Goal: Information Seeking & Learning: Learn about a topic

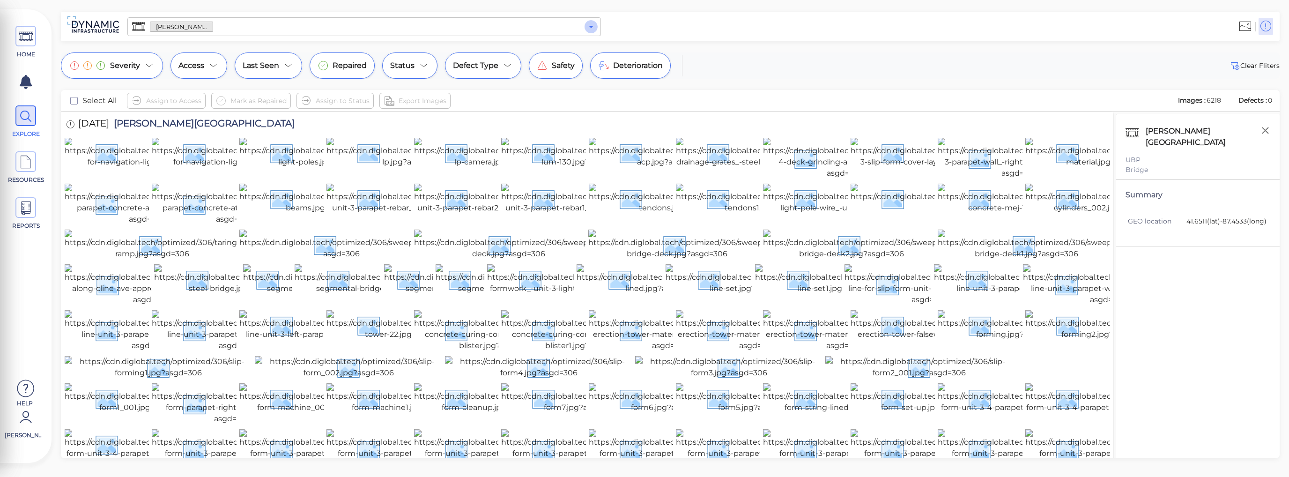
click at [592, 27] on icon "Open" at bounding box center [590, 26] width 11 height 11
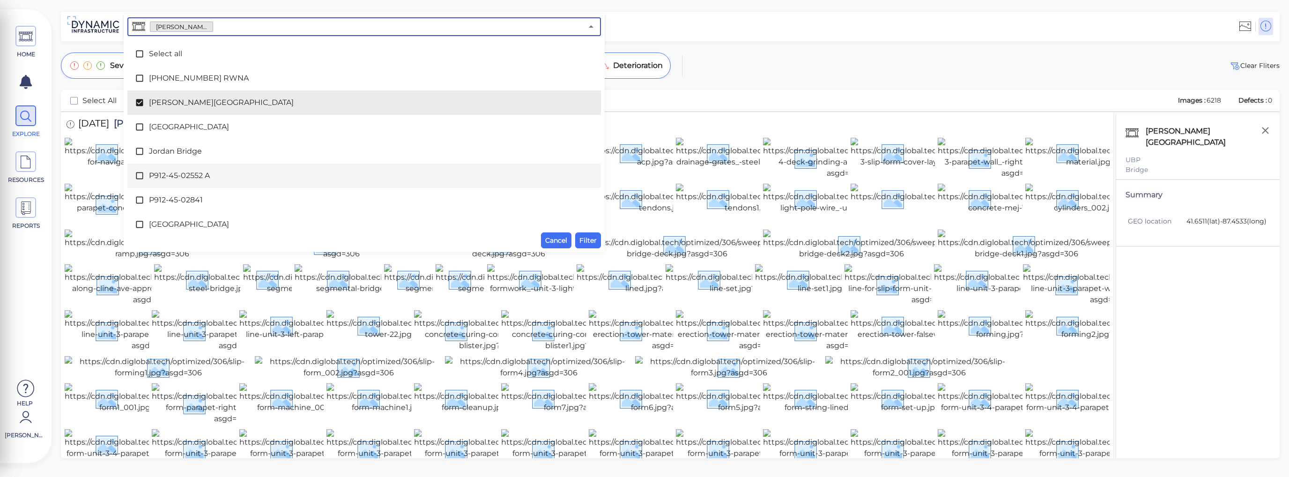
click at [139, 175] on icon at bounding box center [139, 175] width 9 height 9
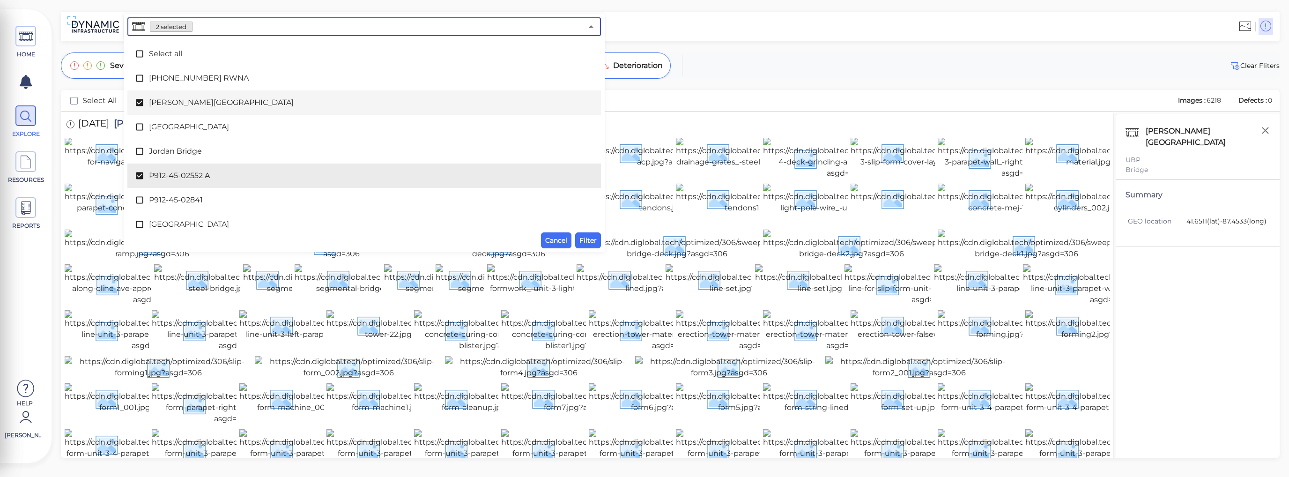
click at [142, 103] on icon at bounding box center [139, 102] width 7 height 7
click at [590, 238] on span "Filter" at bounding box center [587, 240] width 17 height 11
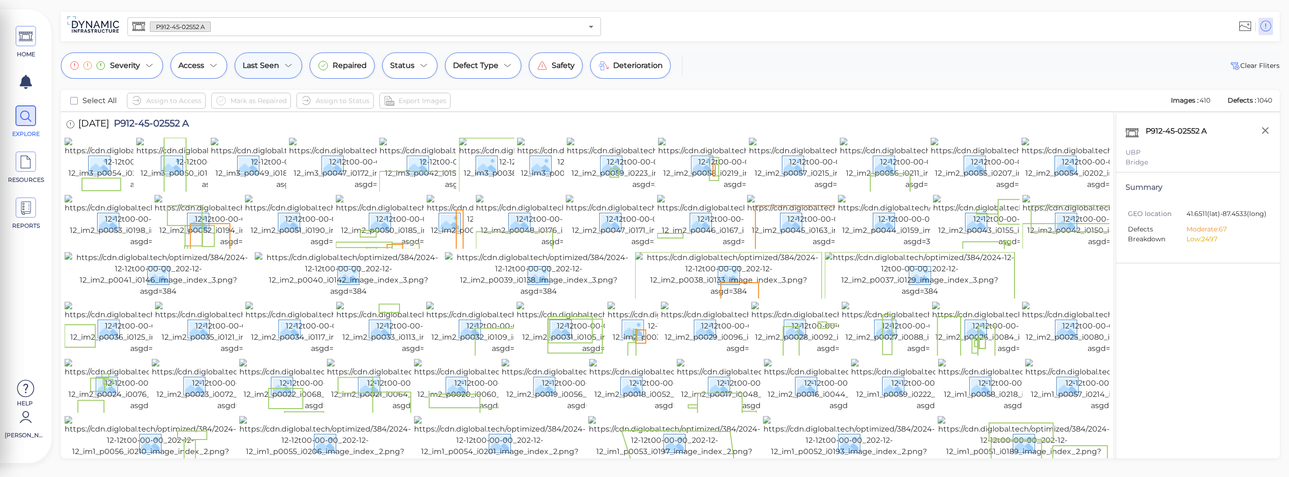
click at [292, 66] on icon at bounding box center [288, 65] width 11 height 11
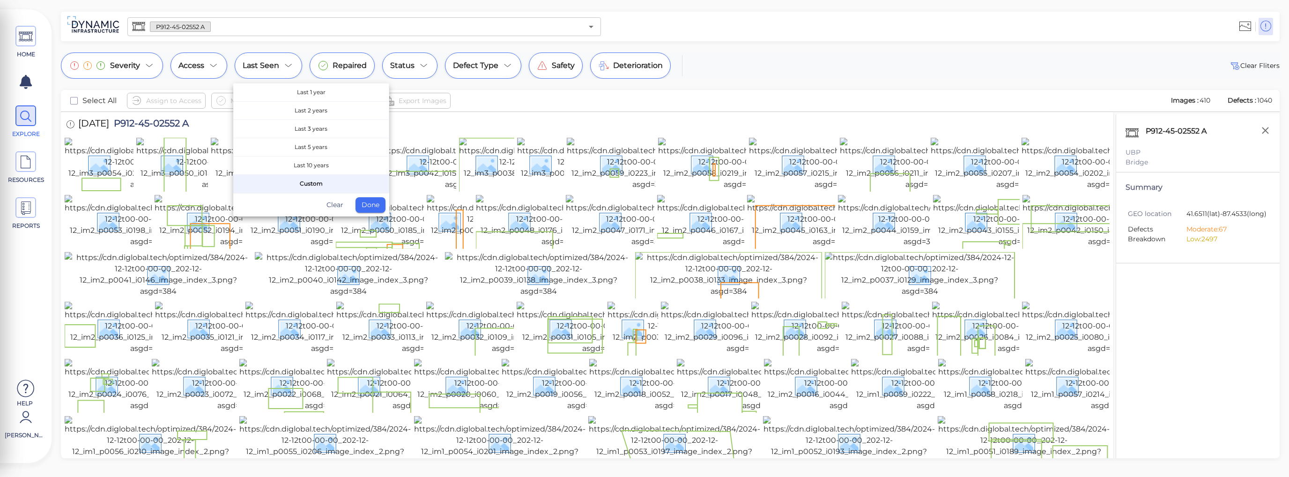
click at [302, 41] on div at bounding box center [644, 238] width 1289 height 477
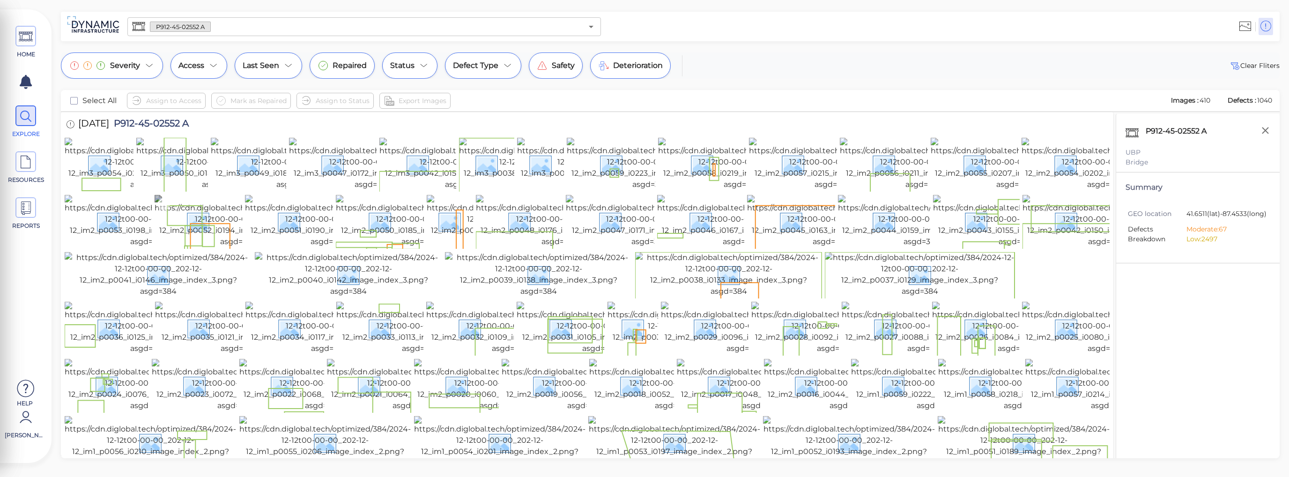
click at [212, 247] on img at bounding box center [239, 221] width 168 height 52
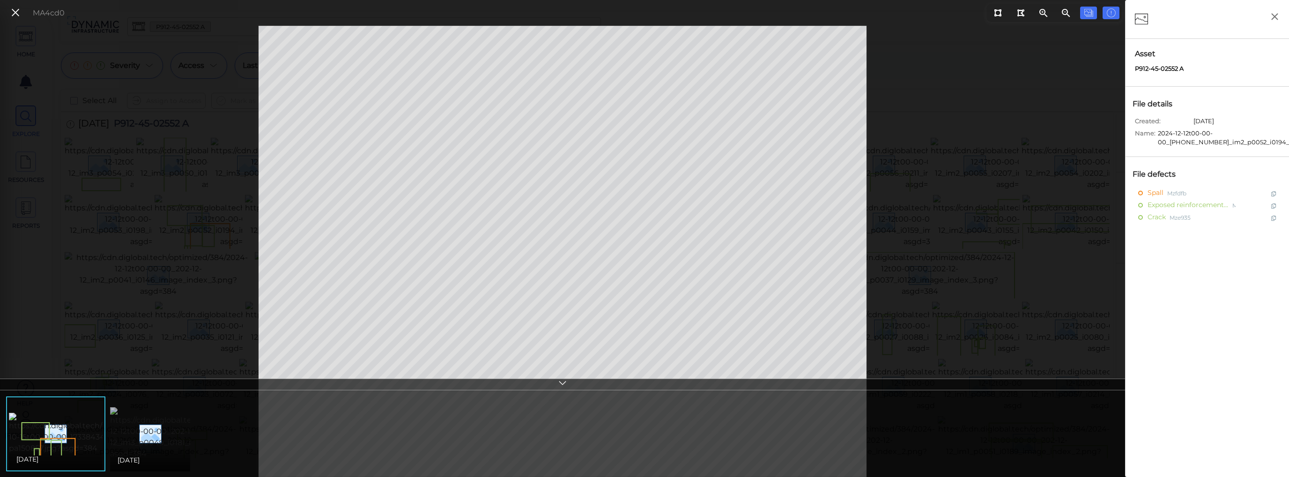
click at [155, 426] on img at bounding box center [194, 433] width 168 height 52
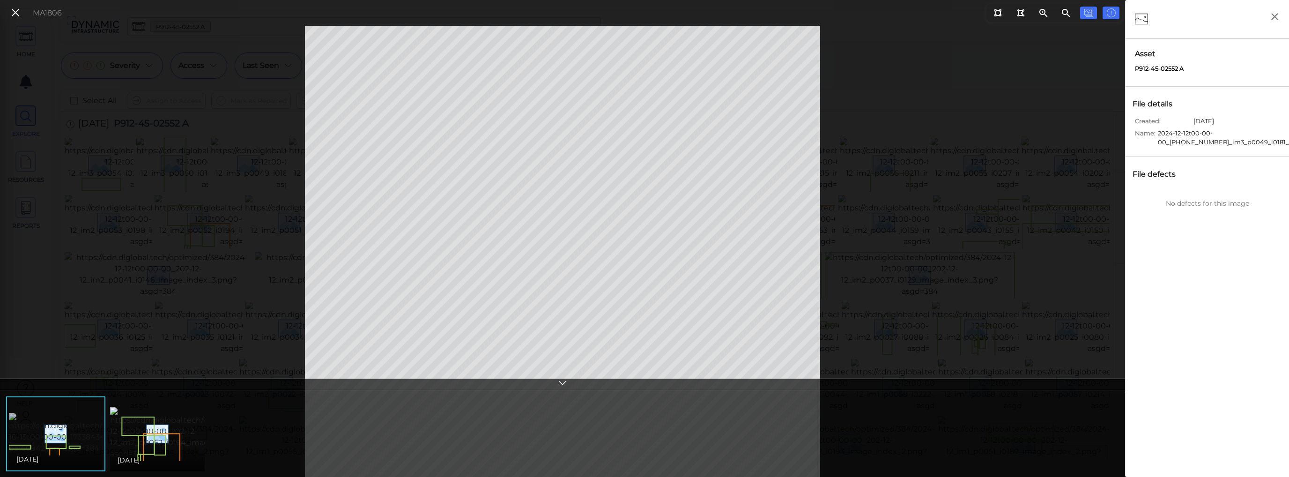
click at [81, 446] on img at bounding box center [93, 433] width 168 height 41
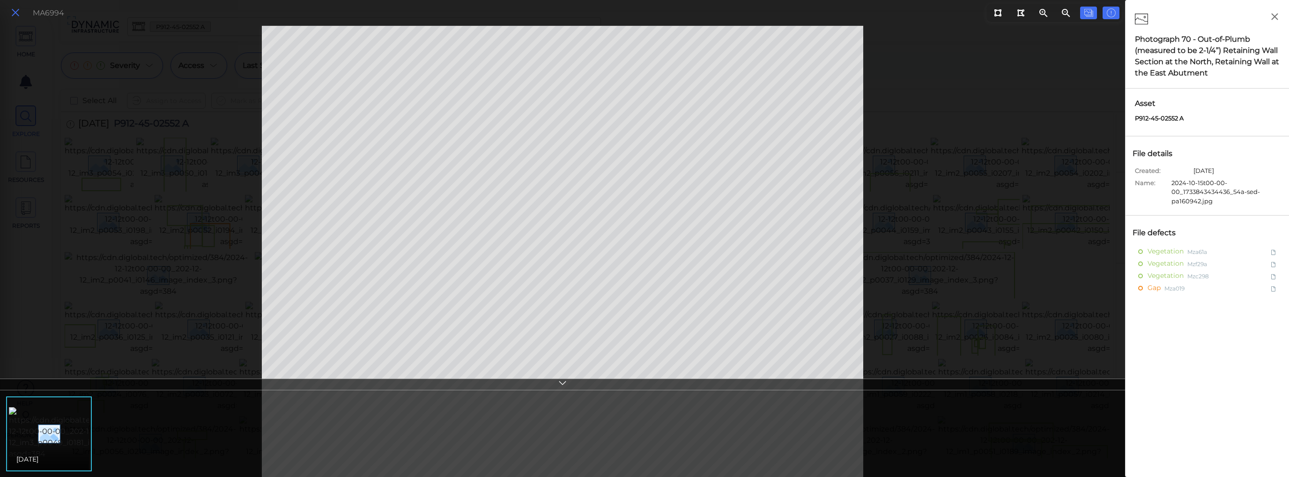
click at [12, 13] on icon at bounding box center [15, 13] width 10 height 13
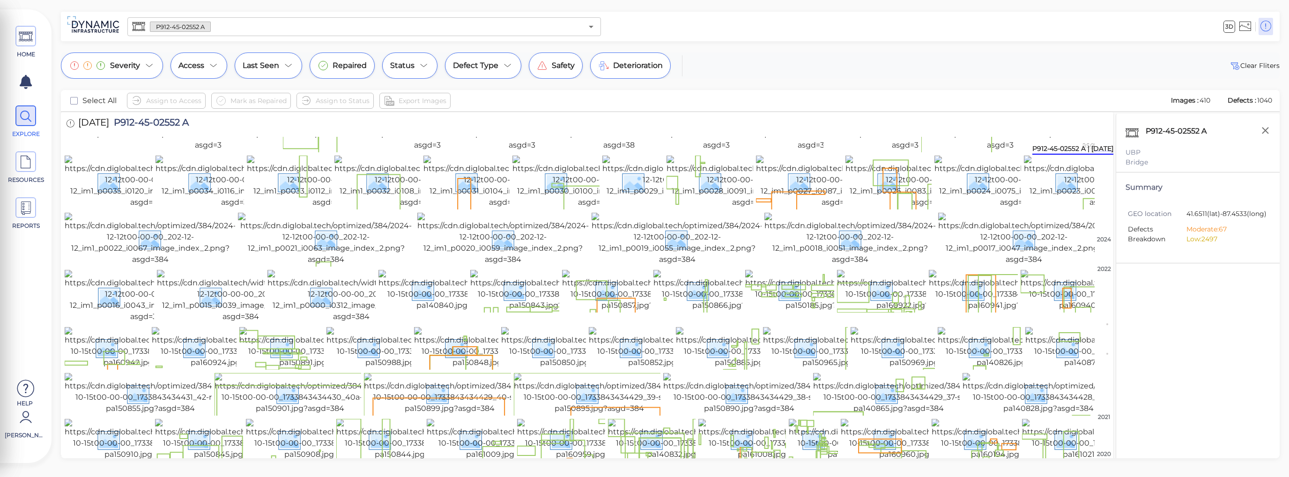
scroll to position [468, 0]
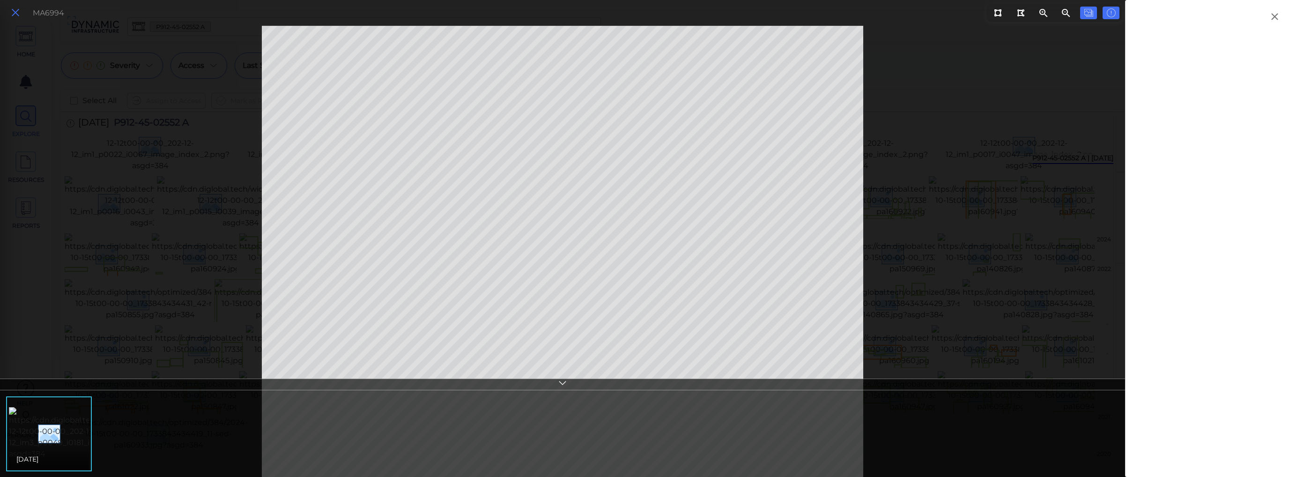
click at [17, 11] on icon at bounding box center [15, 13] width 10 height 13
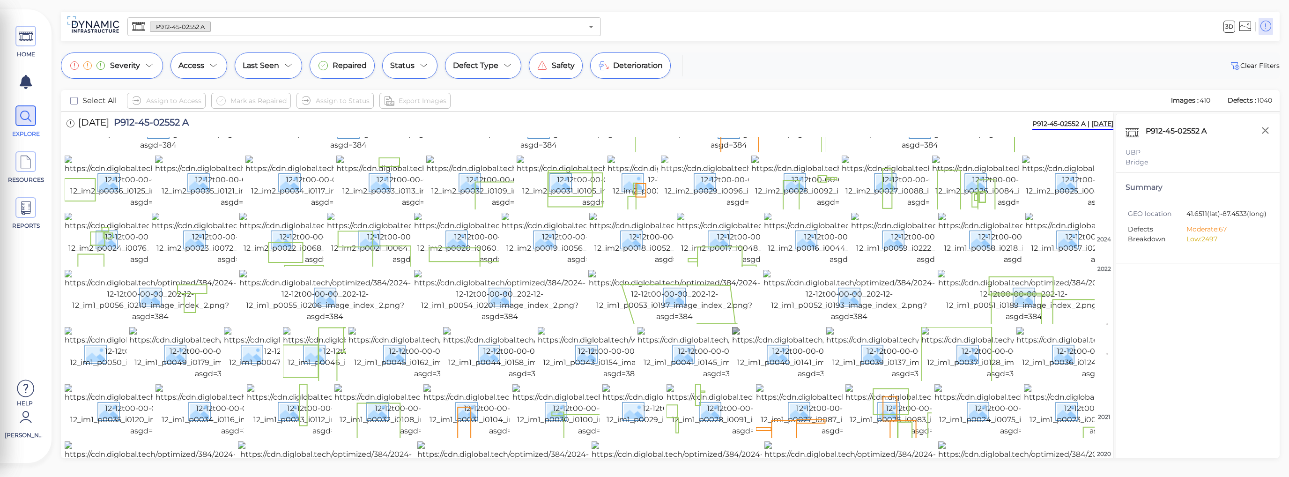
scroll to position [0, 0]
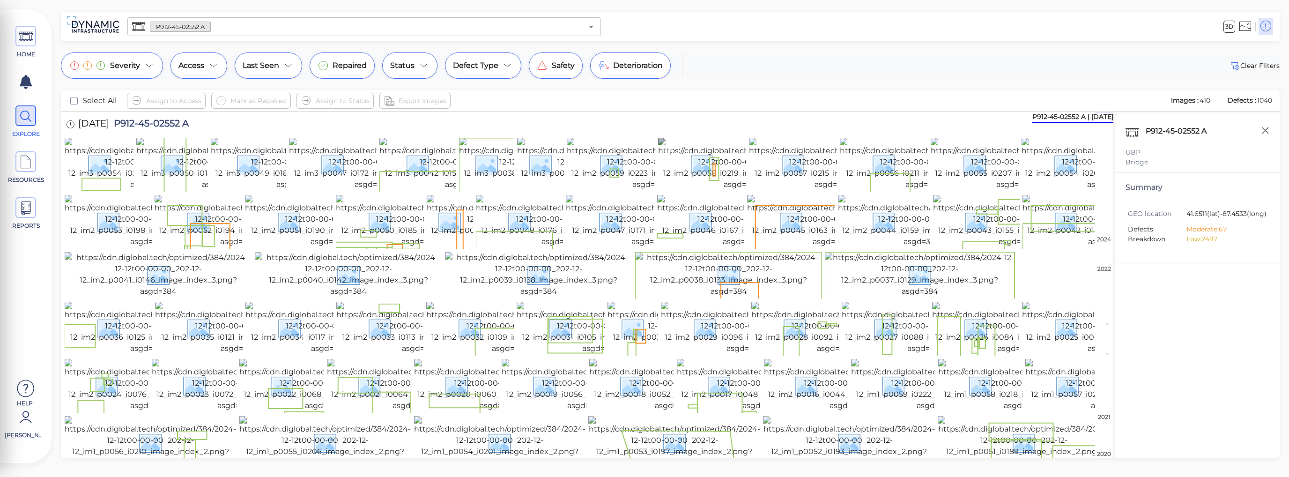
click at [718, 190] on img at bounding box center [742, 164] width 168 height 52
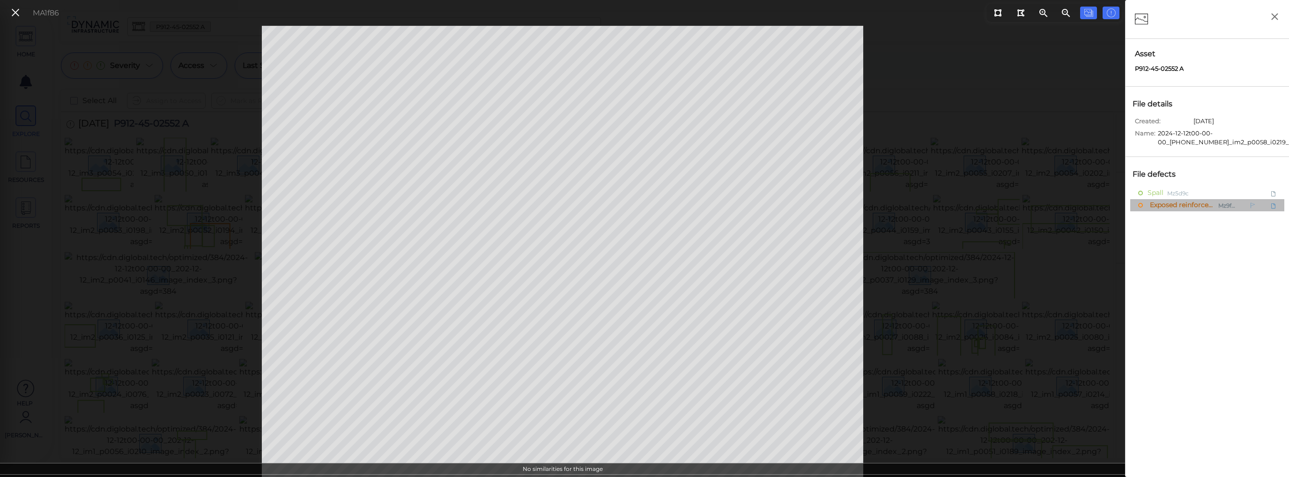
click at [1165, 202] on span "Exposed reinforcement" at bounding box center [1181, 205] width 67 height 12
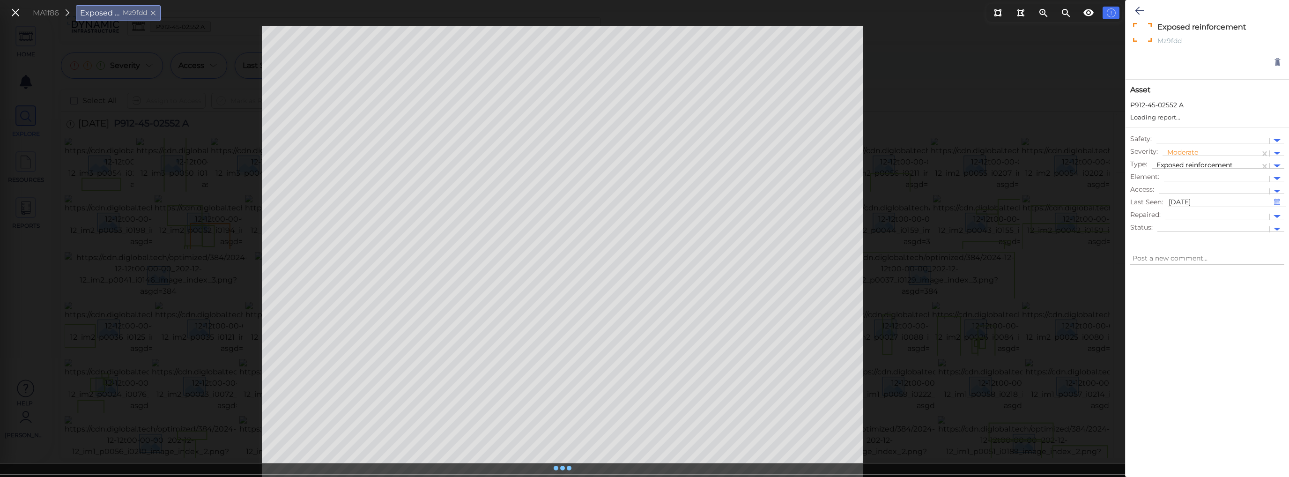
type textarea "x"
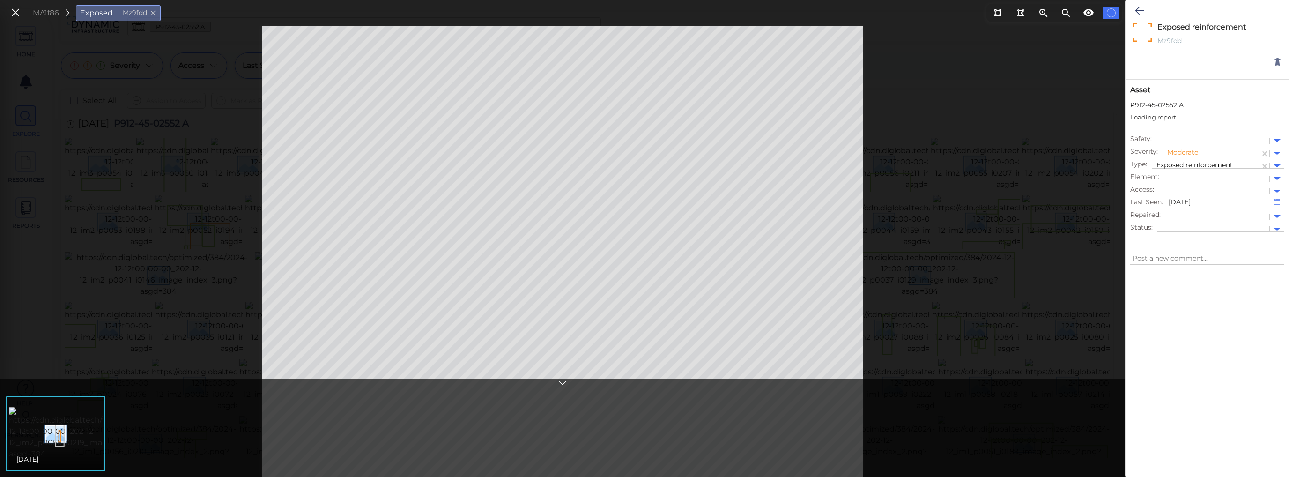
type textarea "x"
click at [564, 385] on icon at bounding box center [562, 384] width 9 height 11
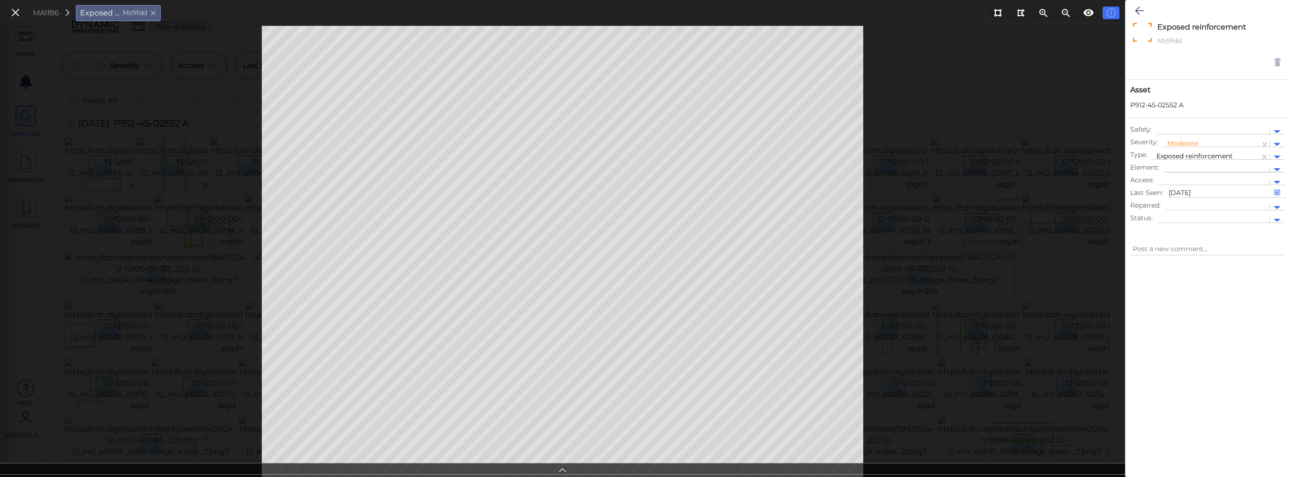
click at [1204, 168] on div at bounding box center [1217, 170] width 96 height 10
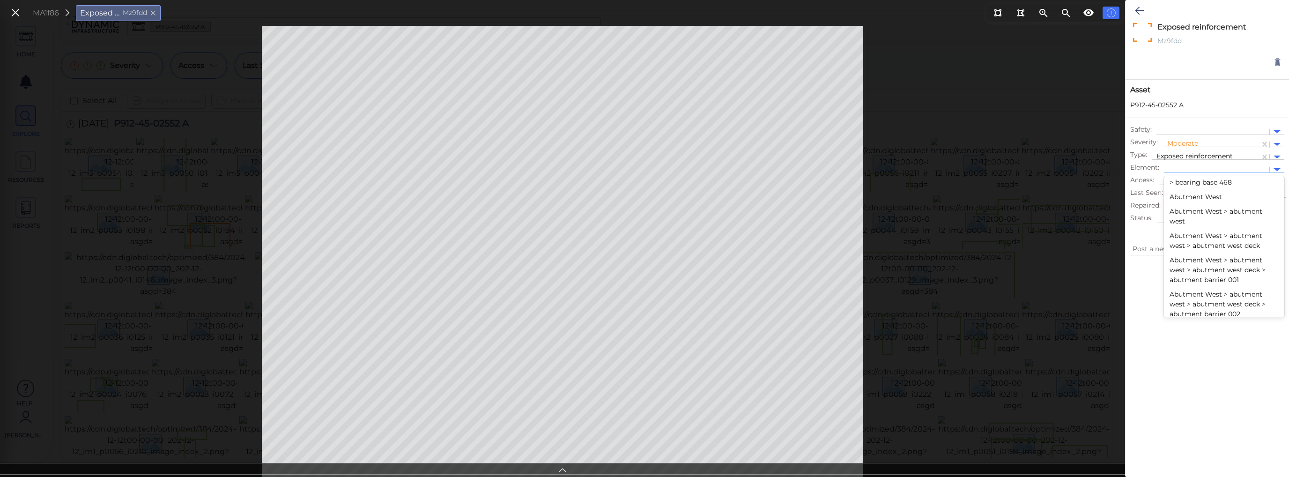
scroll to position [3450, 0]
click at [1136, 6] on icon at bounding box center [1139, 10] width 9 height 11
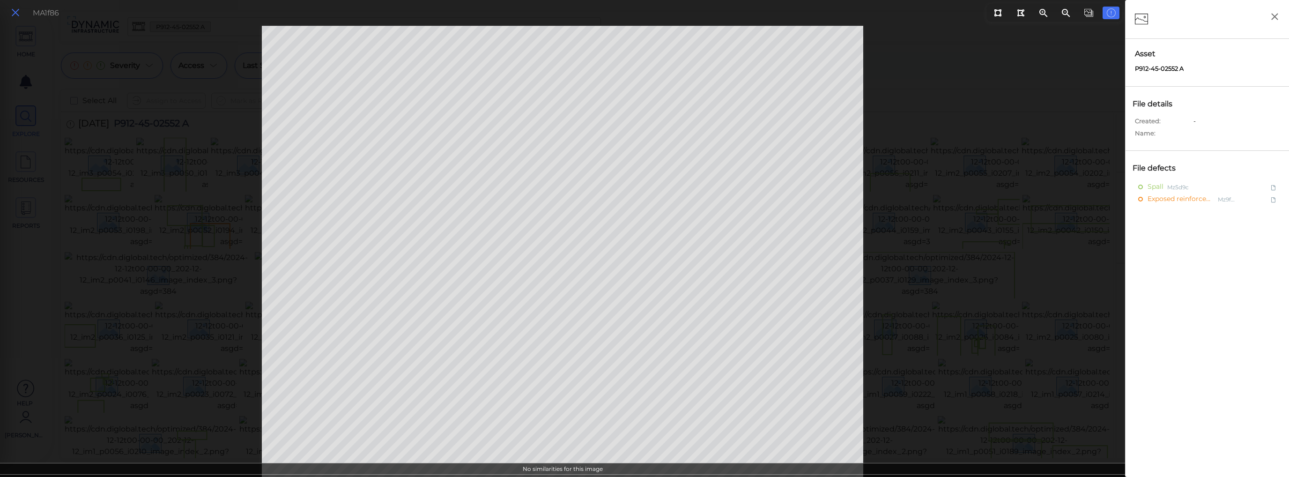
click at [16, 13] on icon at bounding box center [15, 13] width 10 height 13
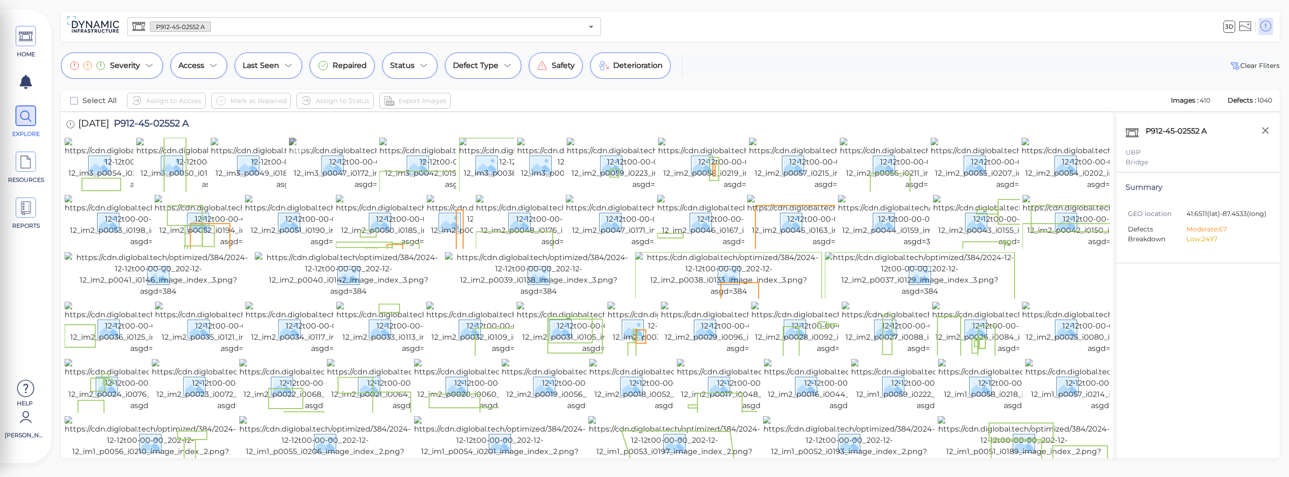
click at [332, 178] on img at bounding box center [373, 164] width 168 height 52
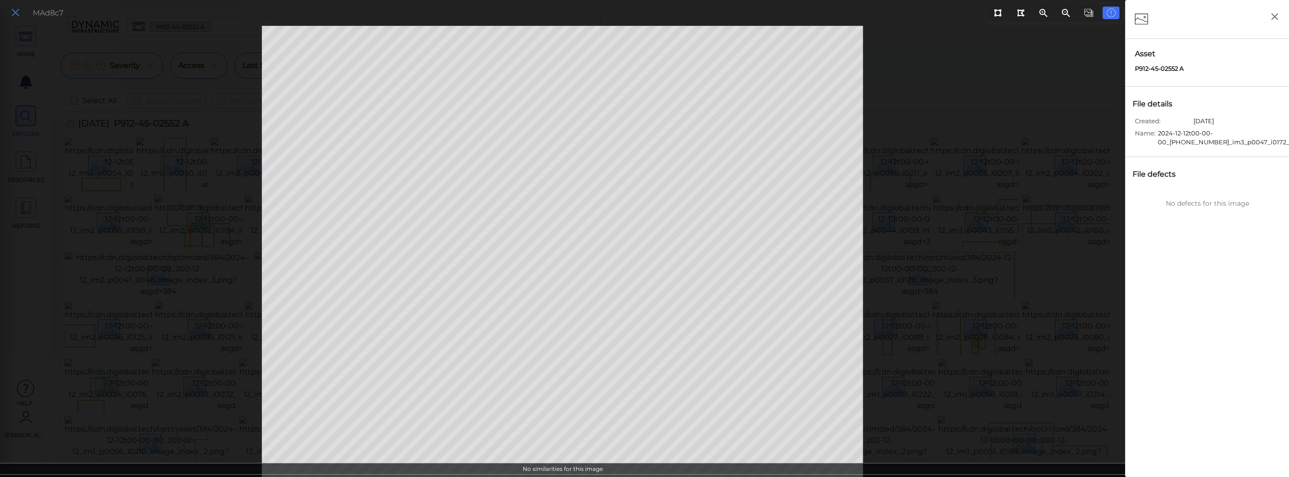
click at [15, 15] on icon at bounding box center [15, 13] width 10 height 13
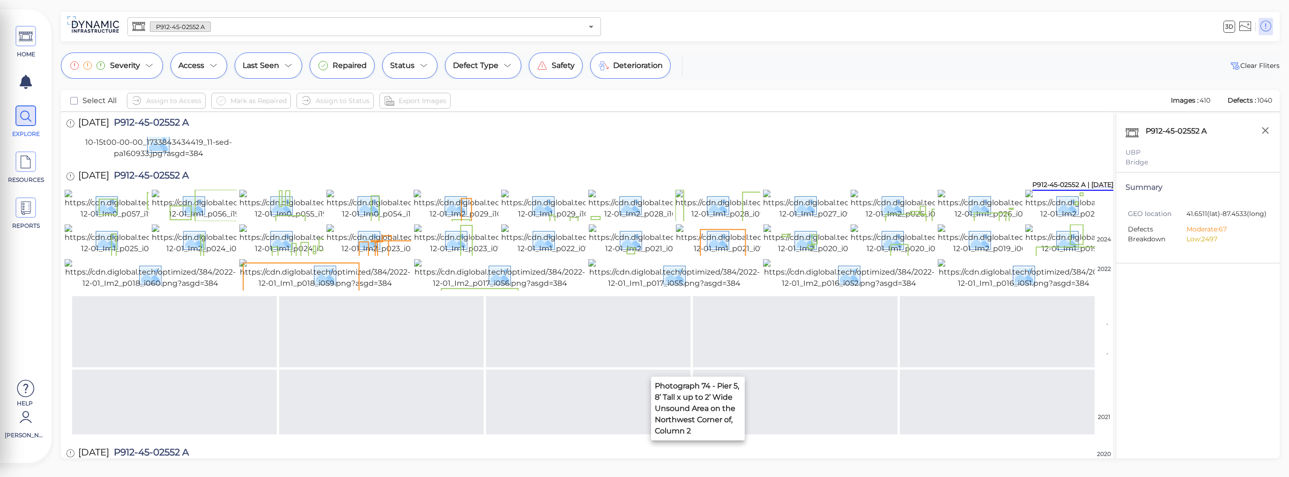
scroll to position [857, 0]
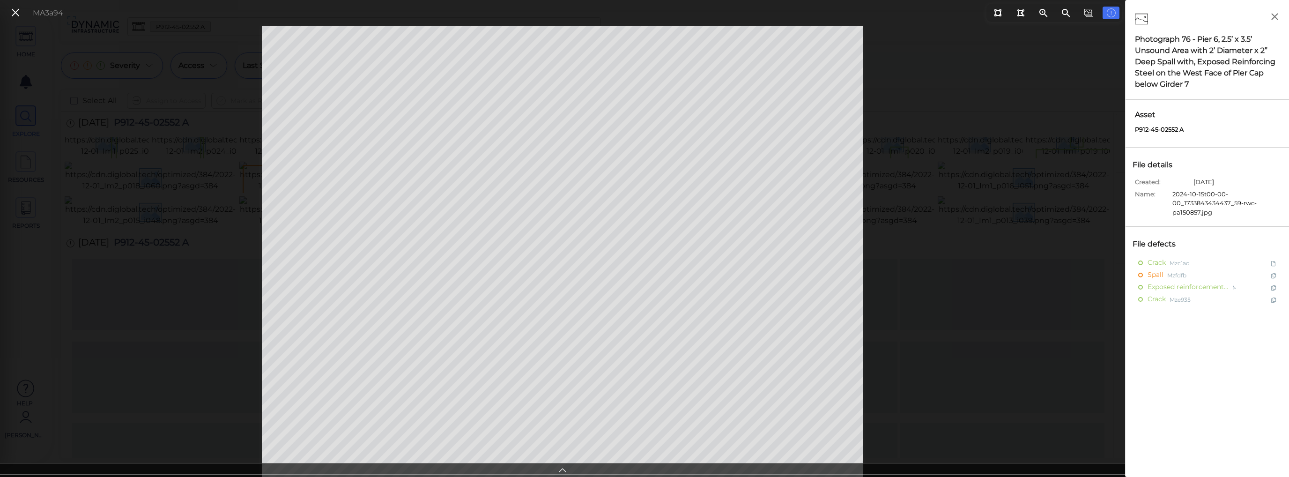
click at [564, 471] on icon at bounding box center [562, 468] width 9 height 11
